Goal: Information Seeking & Learning: Learn about a topic

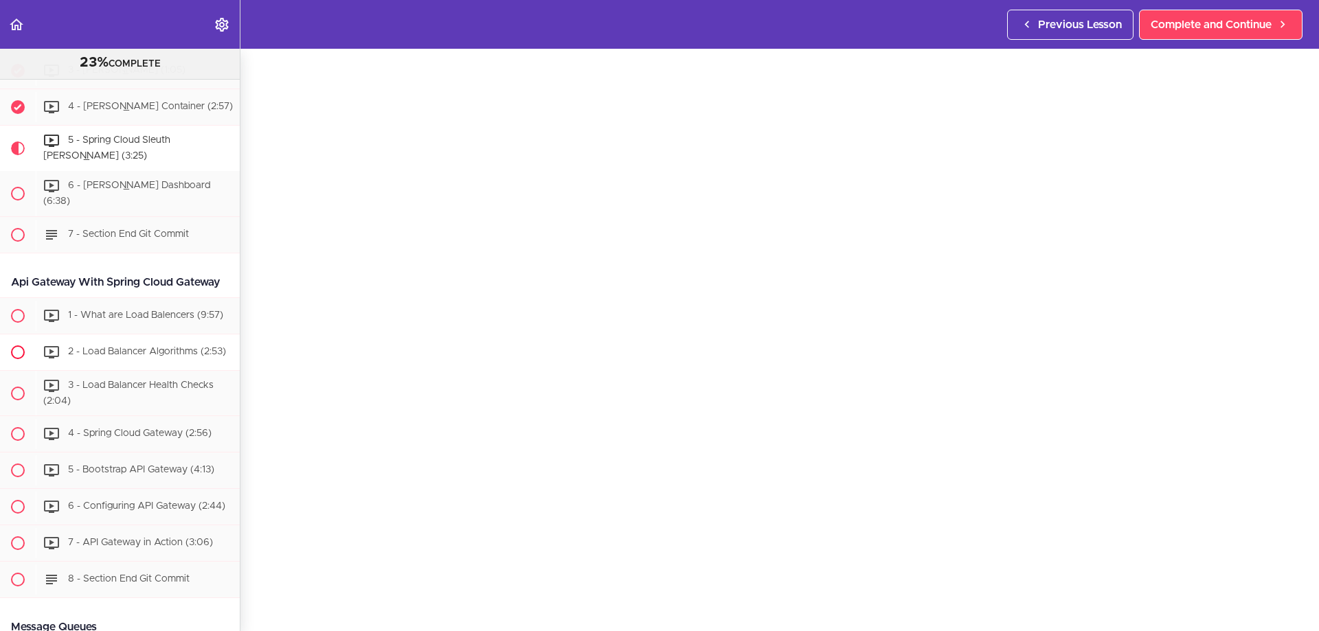
scroll to position [1959, 0]
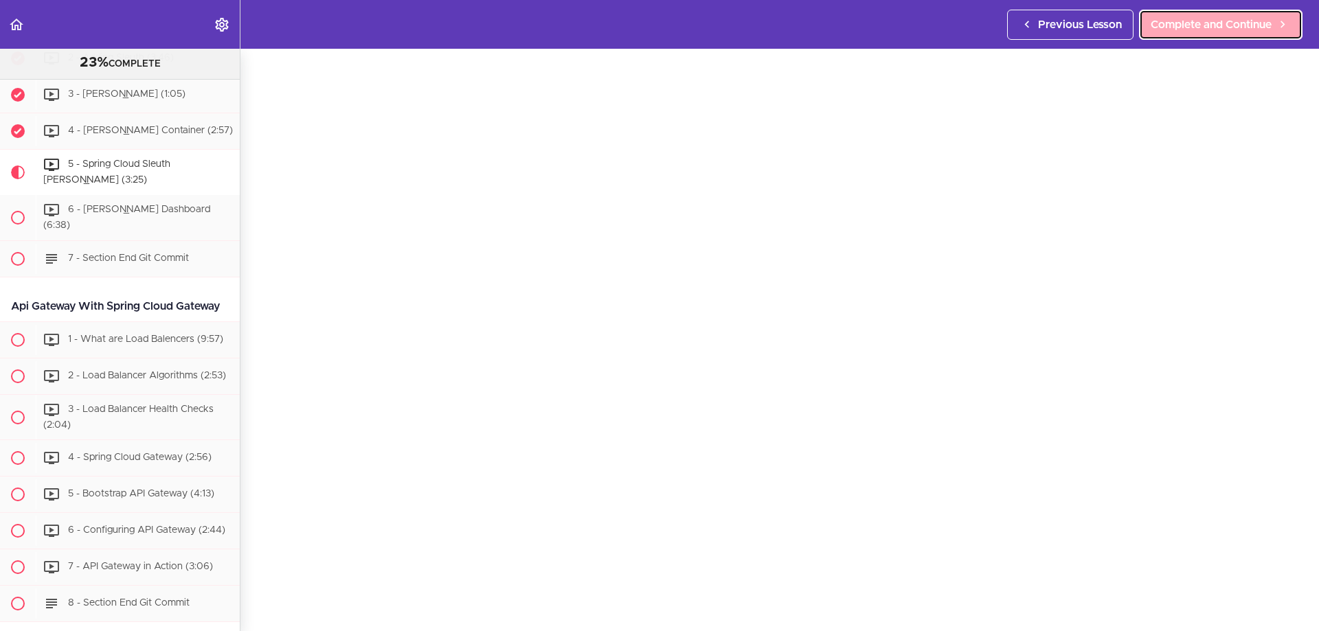
click at [1203, 28] on span "Complete and Continue" at bounding box center [1211, 24] width 121 height 16
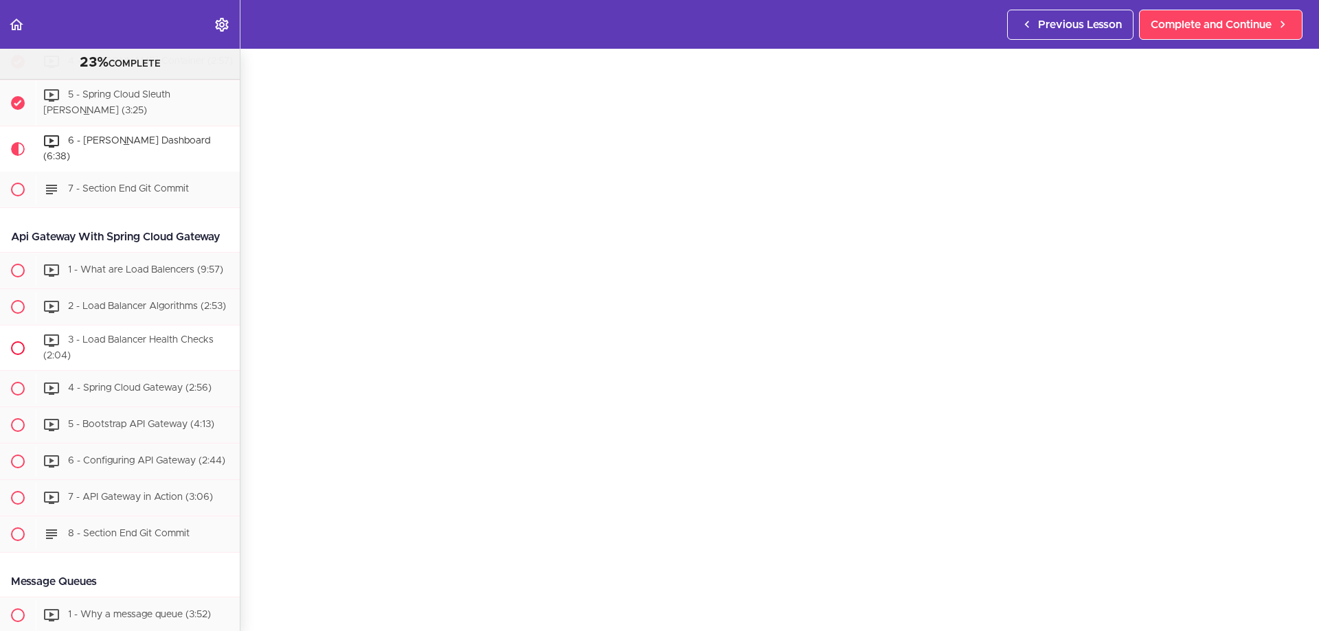
scroll to position [2004, 0]
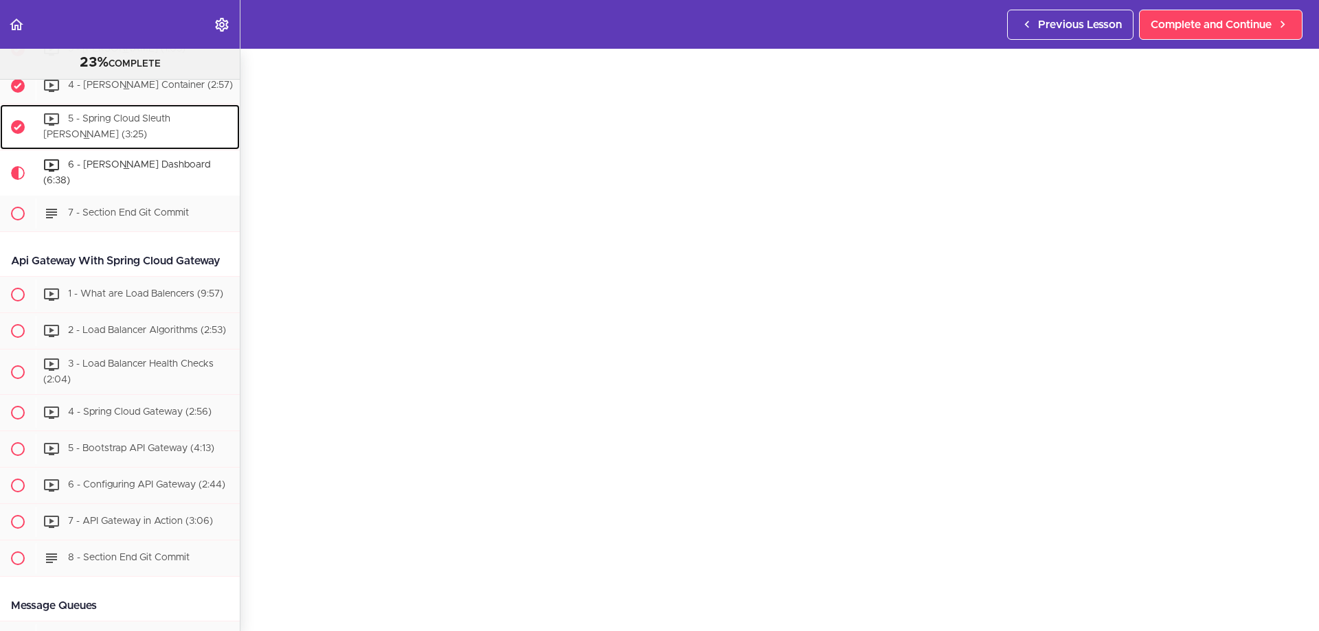
click at [132, 140] on span "5 - Spring Cloud Sleuth [PERSON_NAME] (3:25)" at bounding box center [106, 127] width 127 height 25
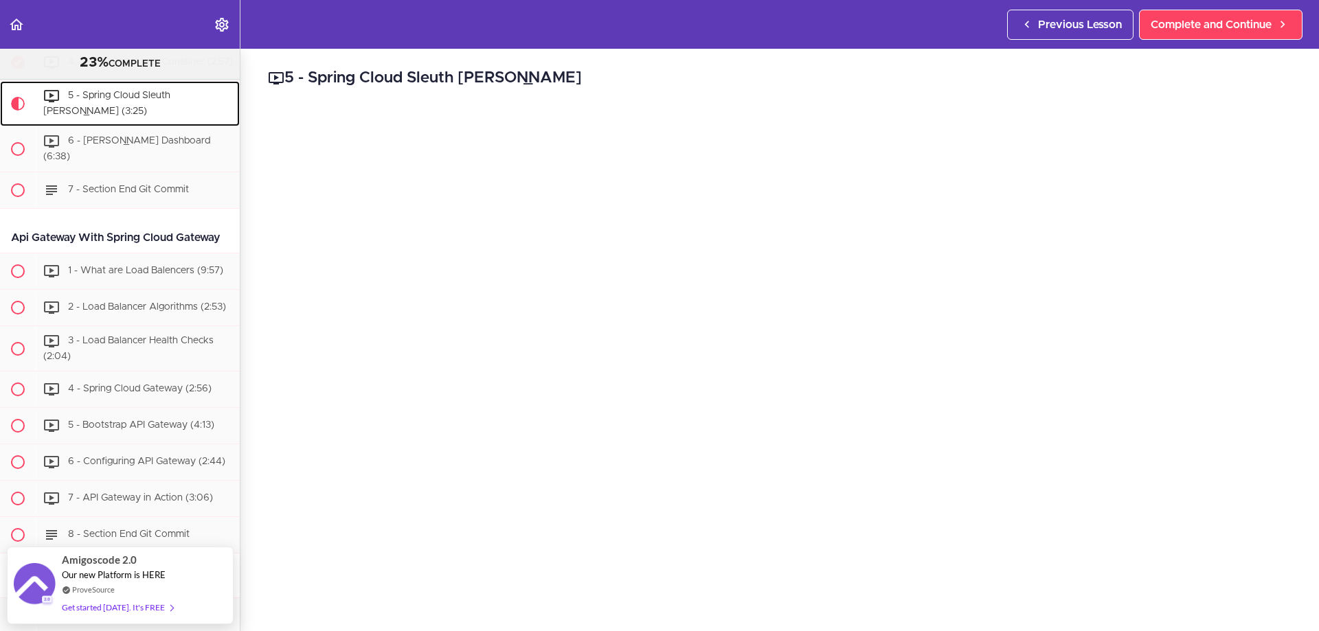
scroll to position [69, 0]
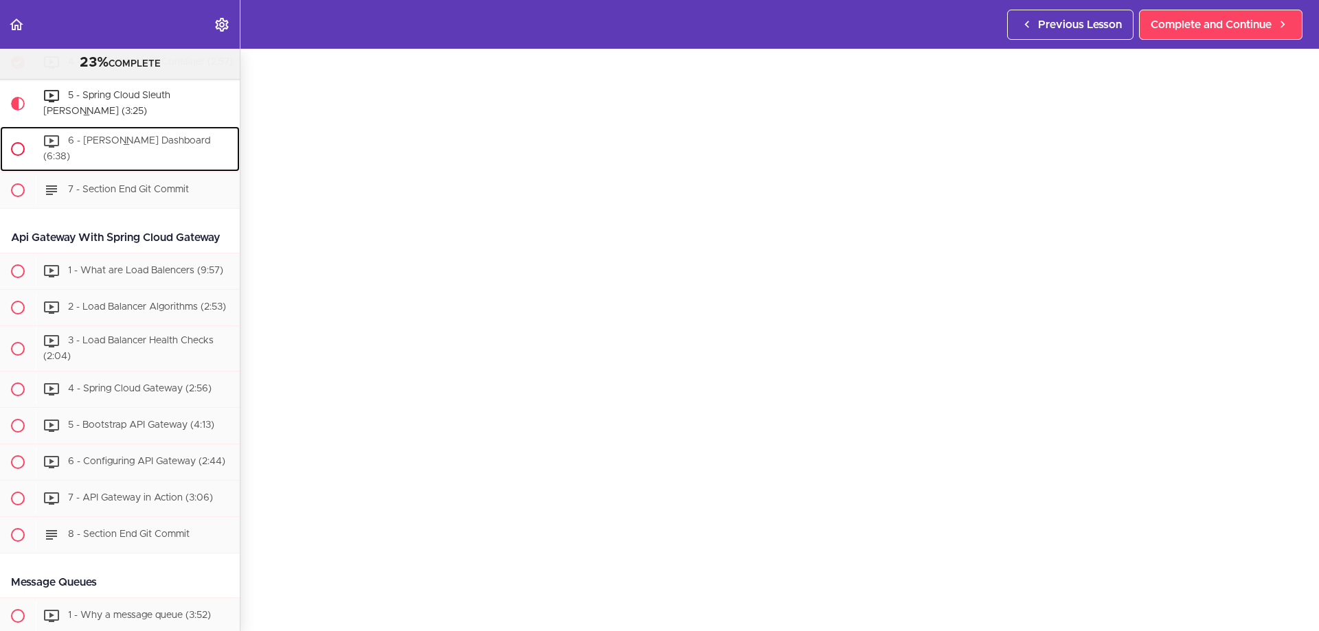
click at [123, 157] on div "6 - [PERSON_NAME] Dashboard (6:38)" at bounding box center [138, 148] width 204 height 45
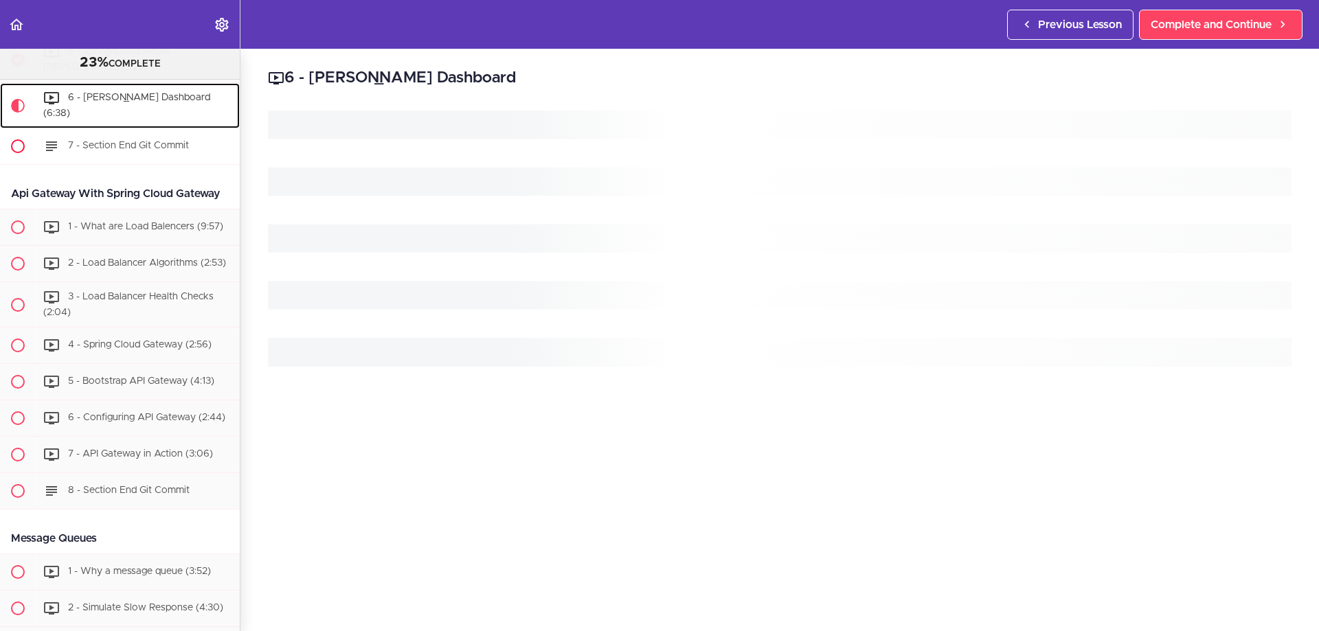
scroll to position [2073, 0]
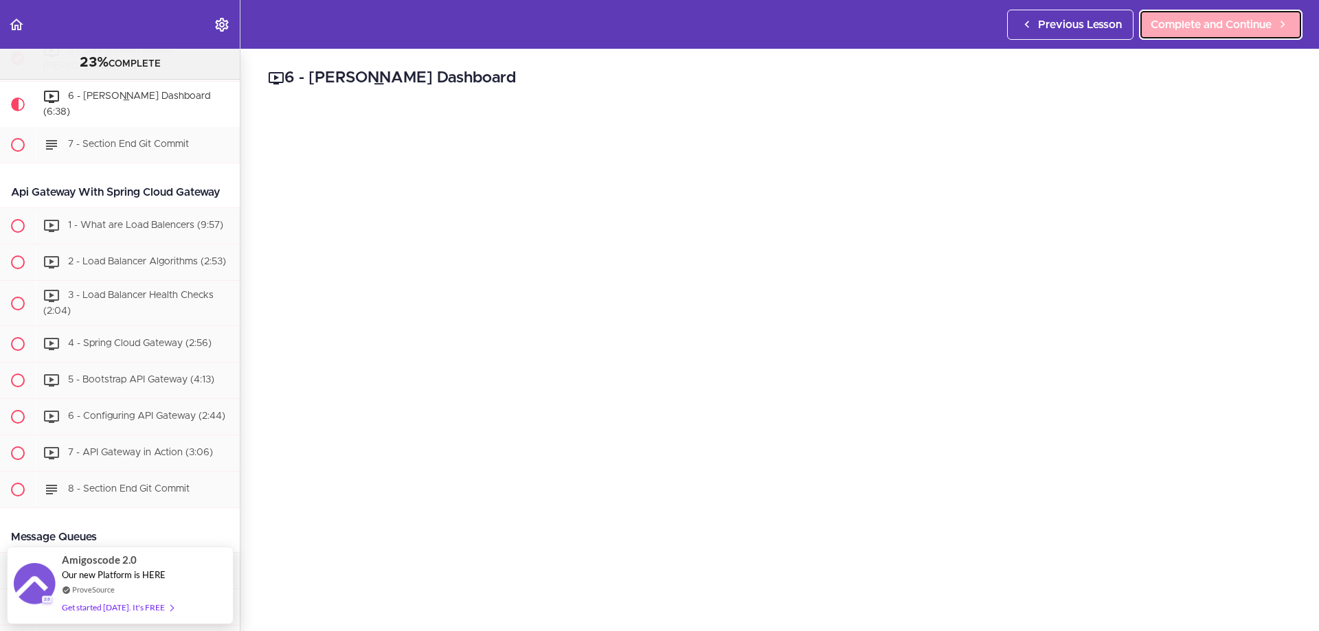
click at [1195, 25] on span "Complete and Continue" at bounding box center [1211, 24] width 121 height 16
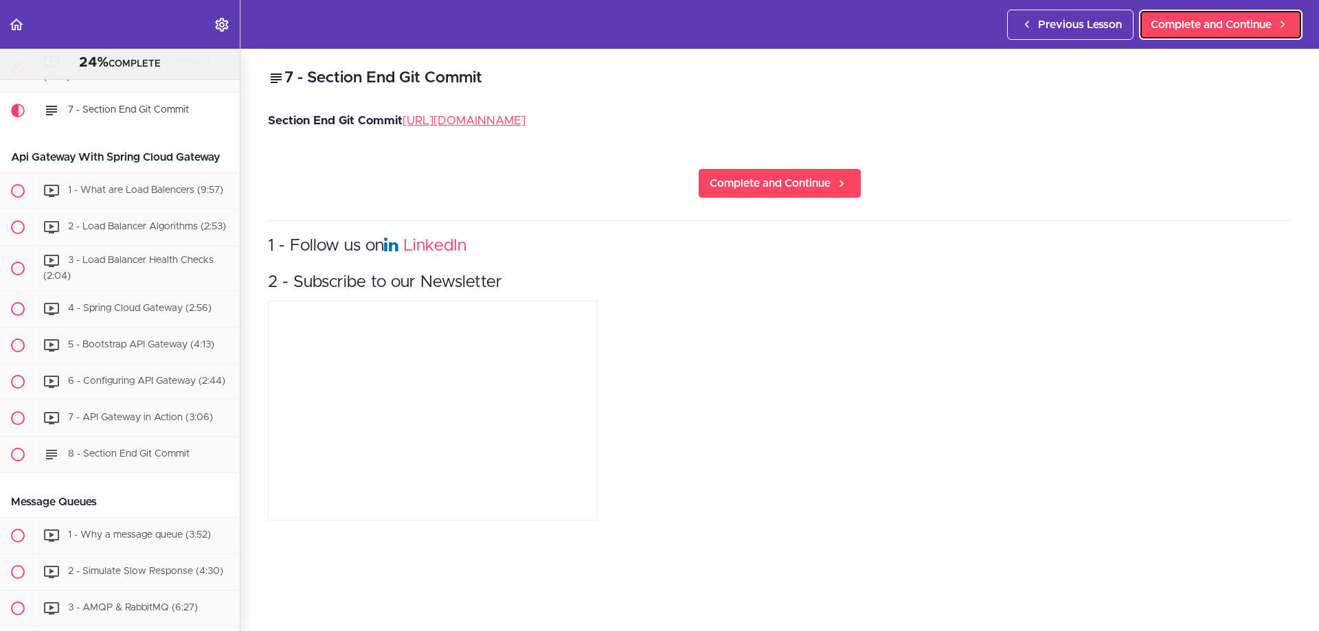
scroll to position [2110, 0]
